Goal: Task Accomplishment & Management: Use online tool/utility

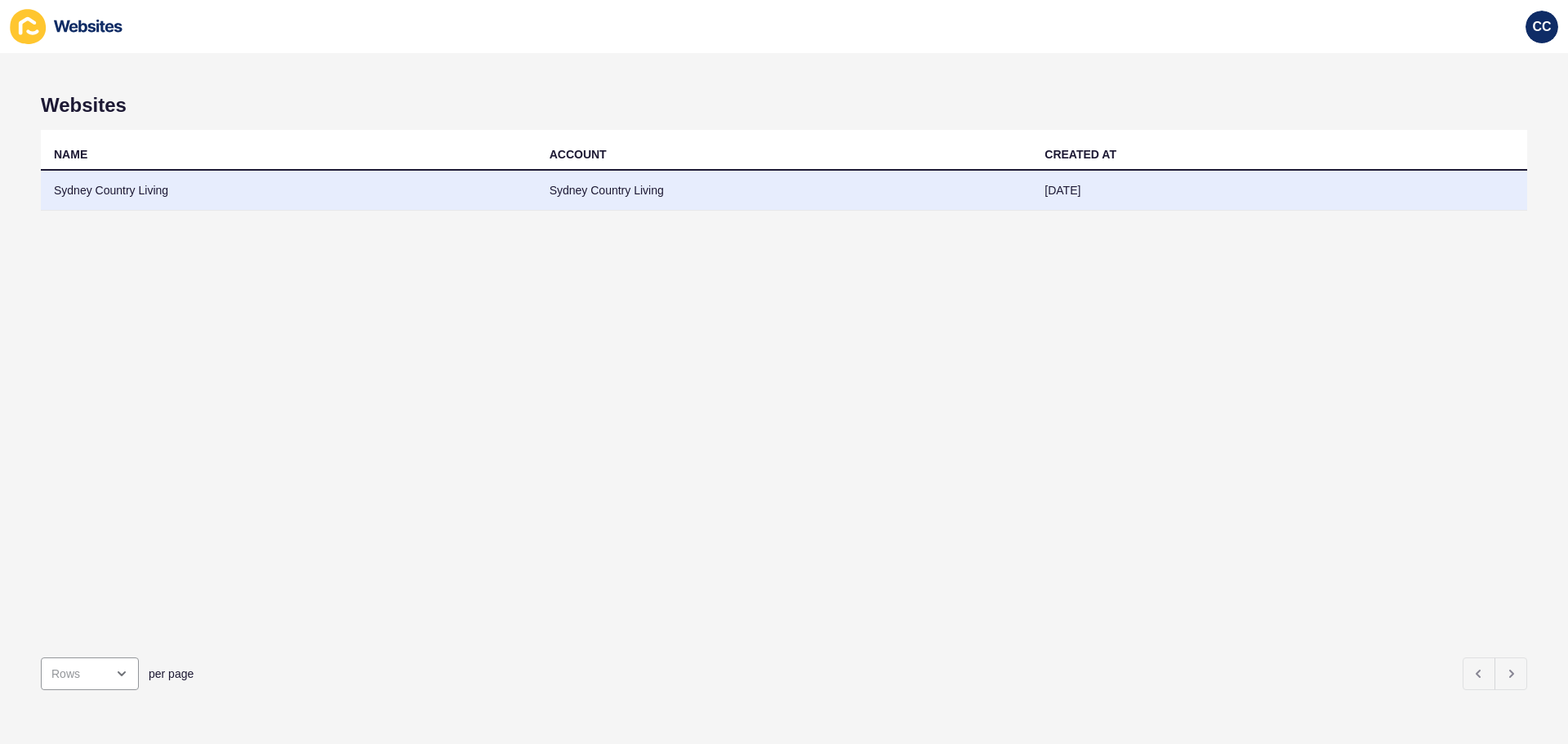
click at [124, 188] on td "Sydney Country Living" at bounding box center [289, 190] width 496 height 40
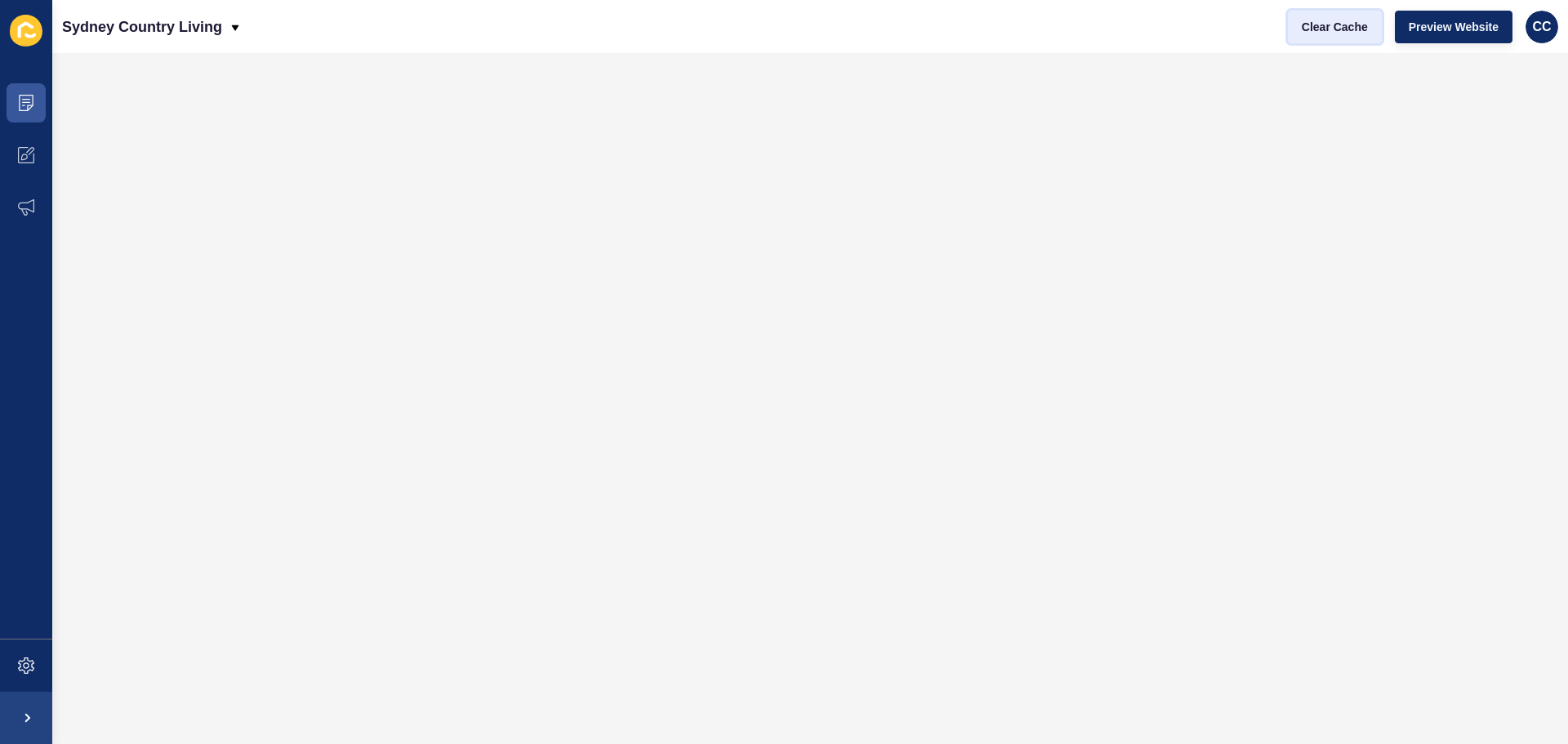
click at [1321, 33] on span "Clear Cache" at bounding box center [1335, 27] width 66 height 16
click at [1327, 29] on span "Clear Cache" at bounding box center [1335, 27] width 66 height 16
click at [1302, 24] on span "Clear Cache" at bounding box center [1335, 27] width 66 height 16
click at [1306, 24] on span "Clear Cache" at bounding box center [1335, 27] width 66 height 16
click at [1333, 21] on span "Clear Cache" at bounding box center [1335, 27] width 66 height 16
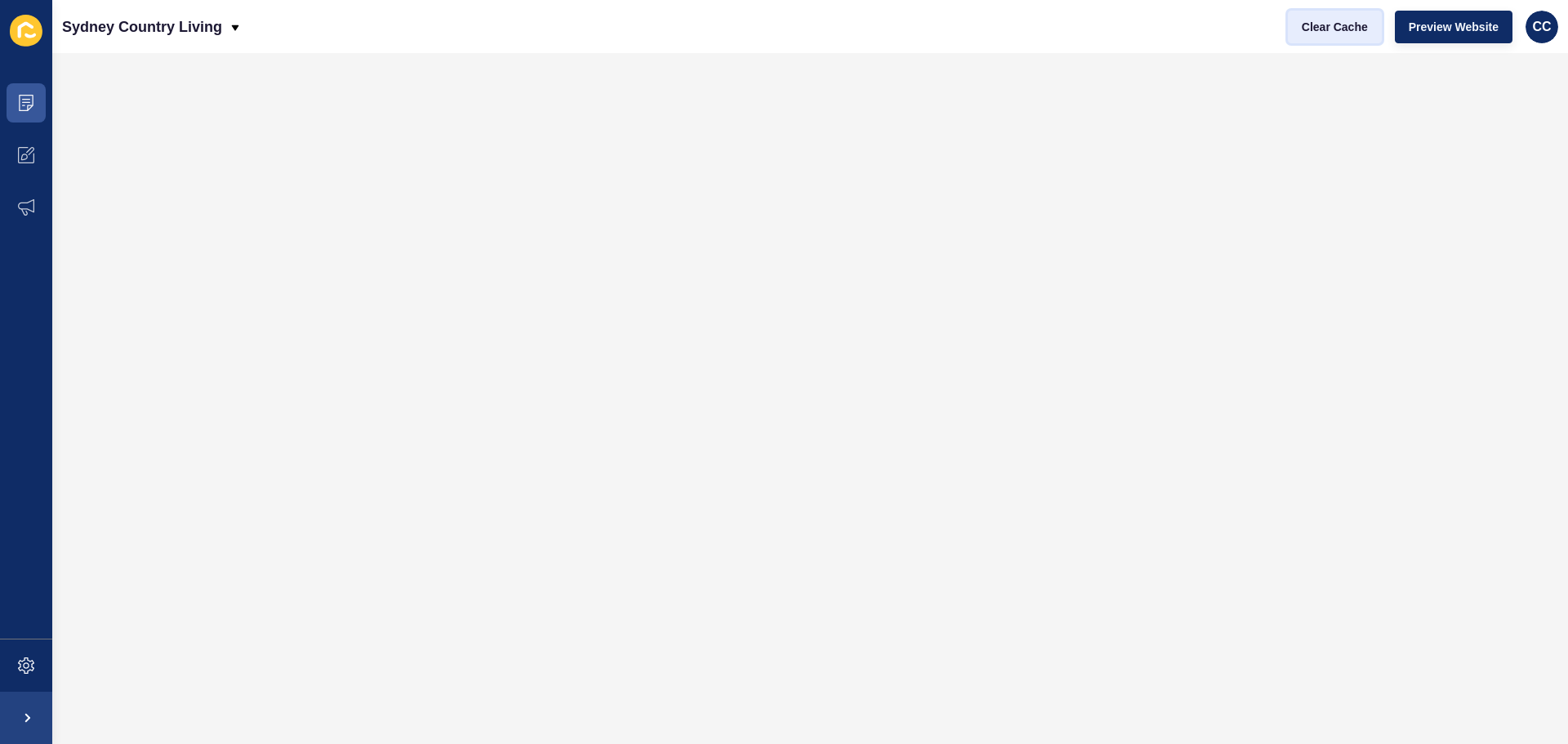
click at [1309, 32] on span "Clear Cache" at bounding box center [1335, 27] width 66 height 16
click at [1327, 36] on button "Clear Cache" at bounding box center [1335, 27] width 94 height 33
click at [1326, 35] on button "Clear Cache" at bounding box center [1335, 27] width 94 height 33
